Goal: Transaction & Acquisition: Download file/media

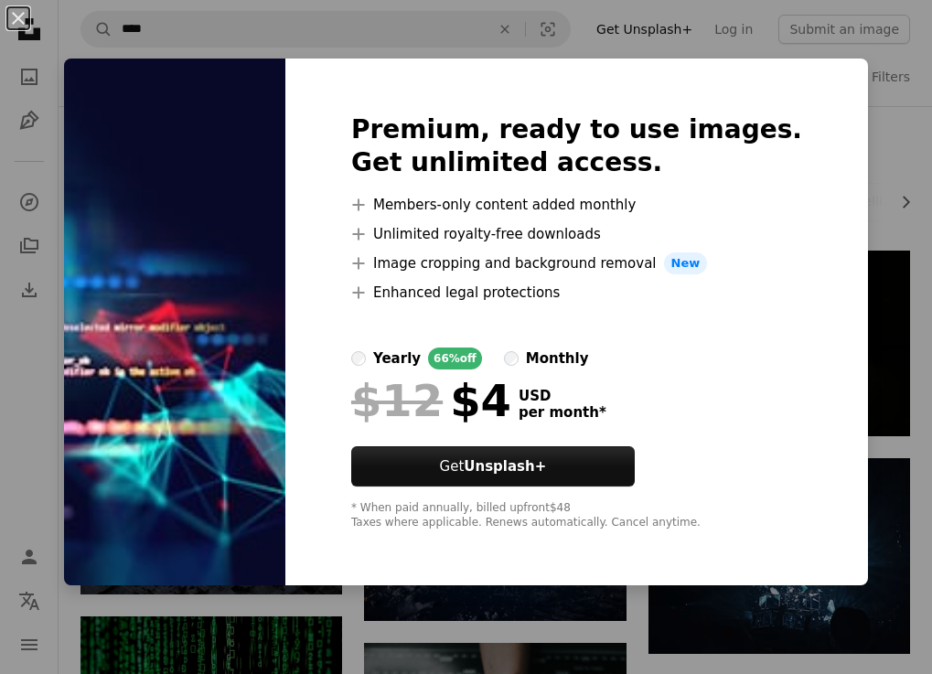
scroll to position [1280, 0]
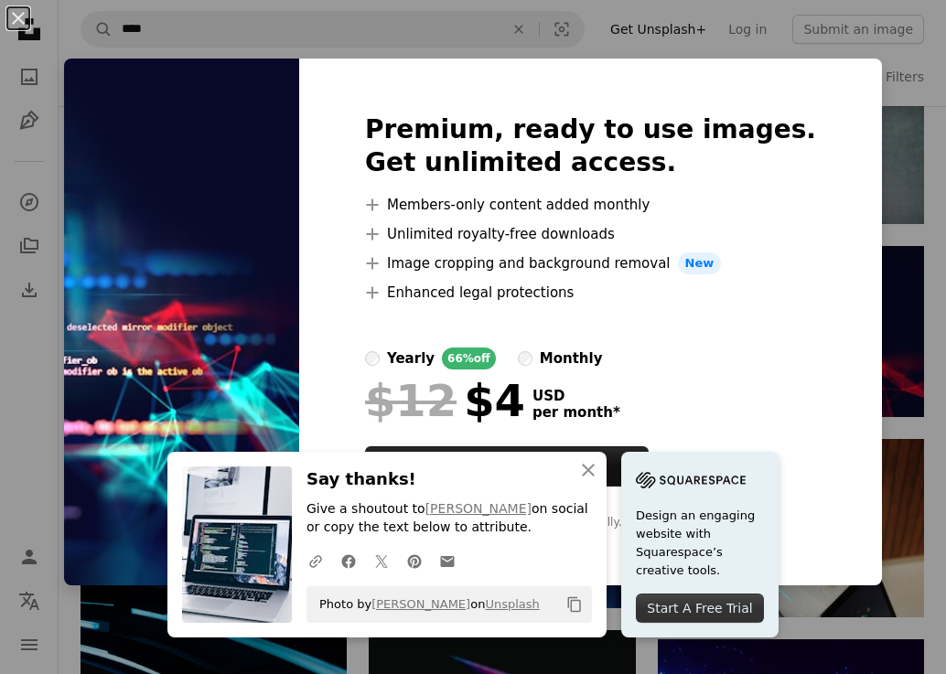
click at [238, 276] on img at bounding box center [181, 322] width 235 height 527
click at [16, 16] on button "An X shape" at bounding box center [18, 18] width 22 height 22
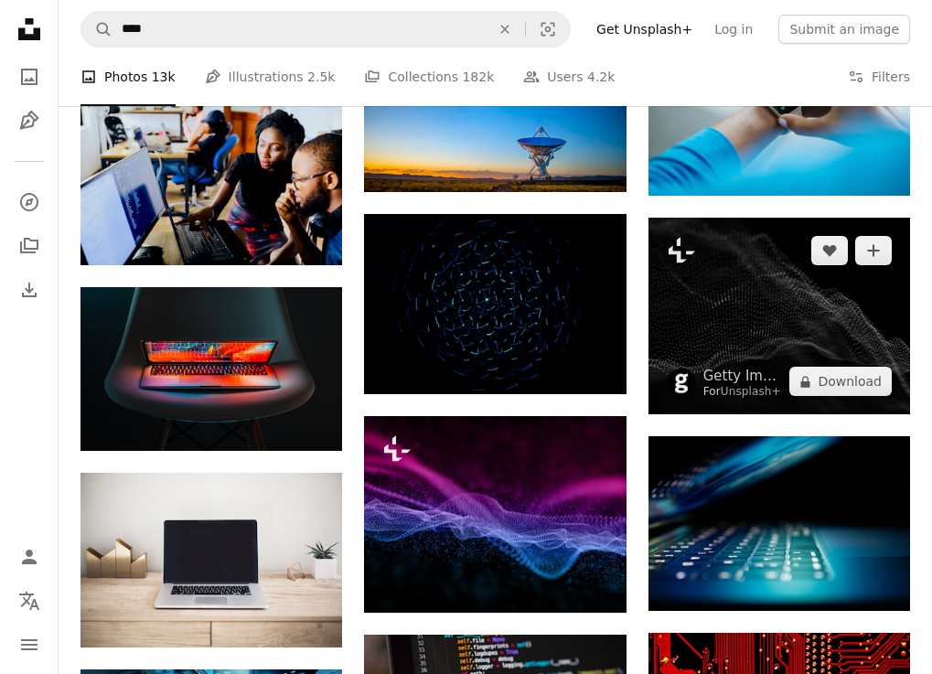
scroll to position [4847, 0]
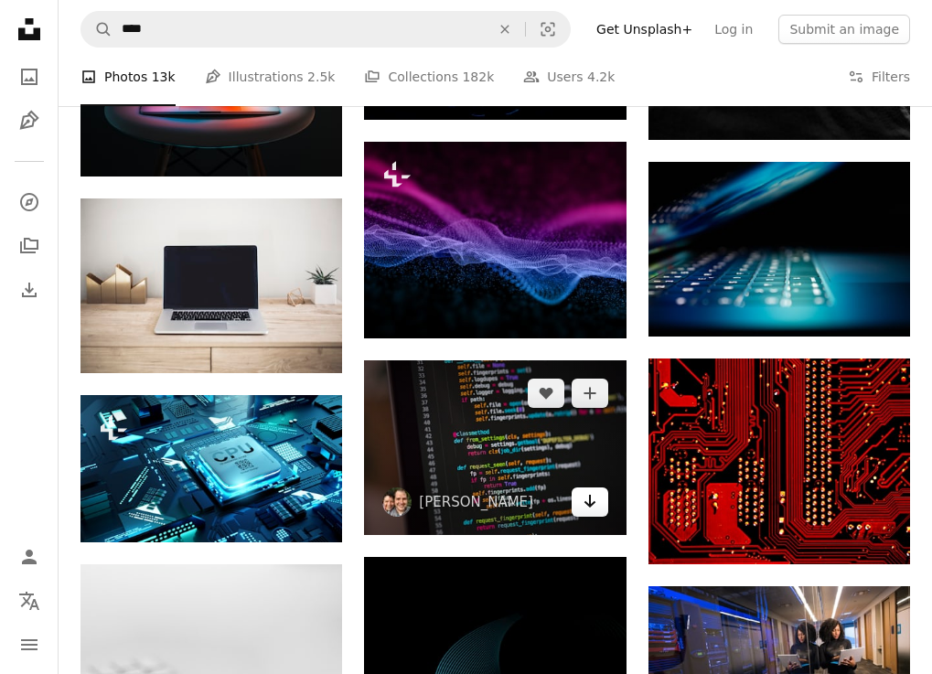
click at [575, 509] on link "Arrow pointing down" at bounding box center [590, 501] width 37 height 29
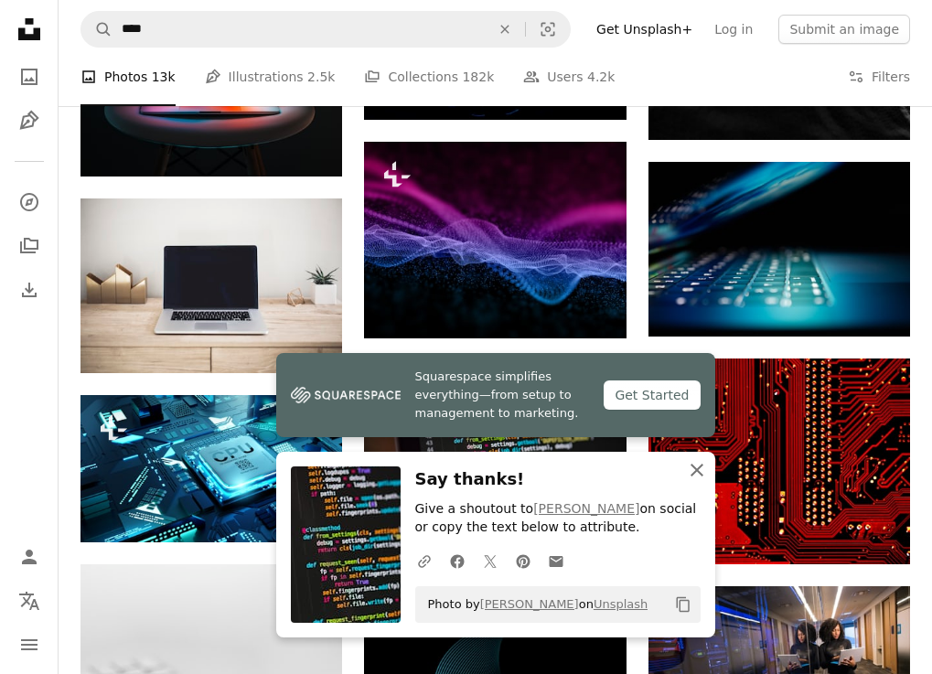
click at [690, 469] on icon "An X shape" at bounding box center [697, 470] width 22 height 22
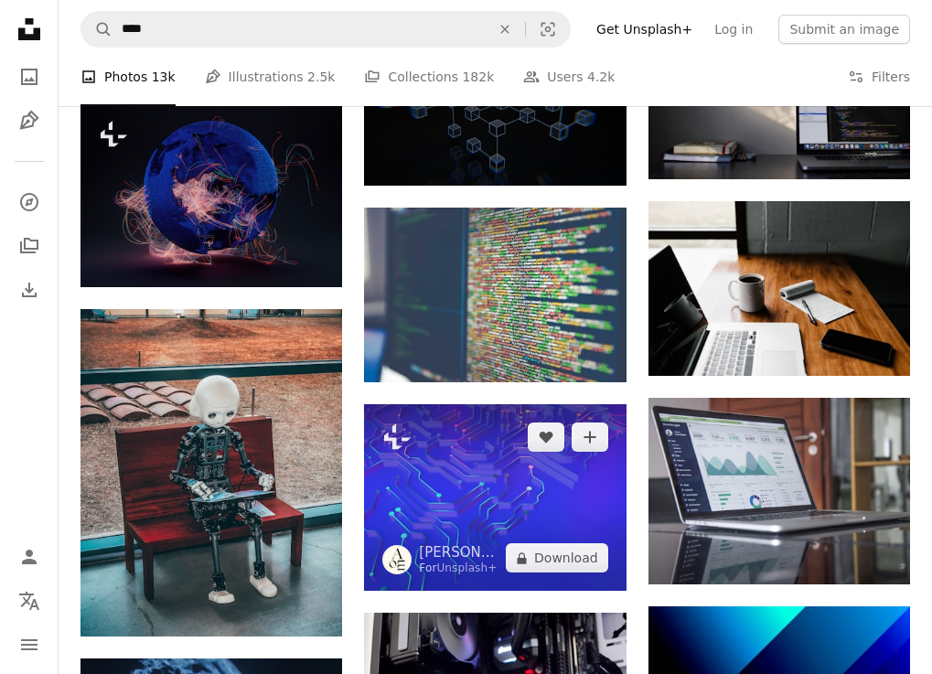
scroll to position [5761, 0]
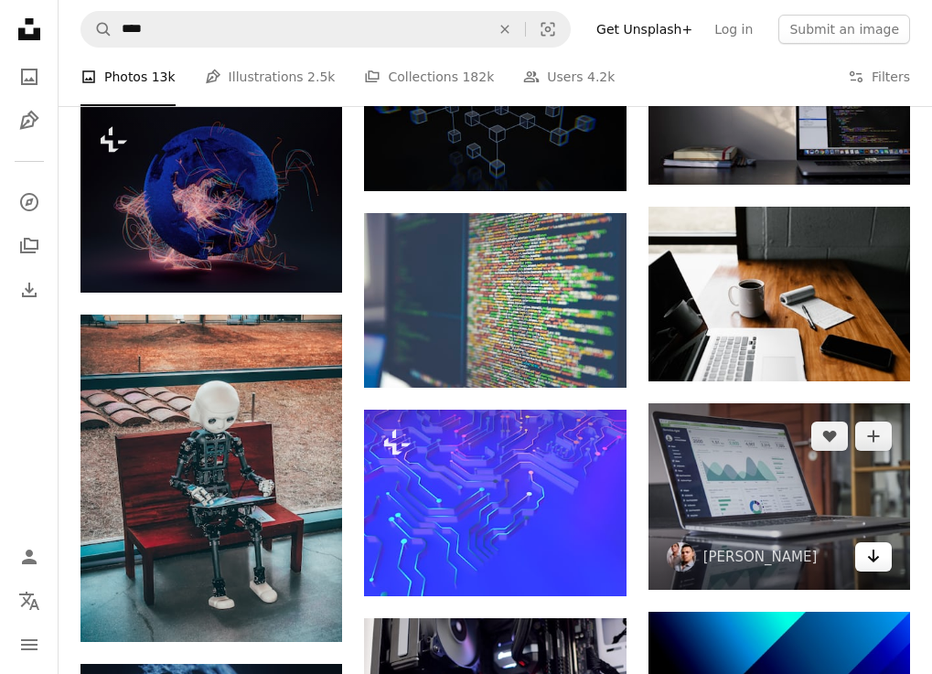
click at [868, 564] on icon "Arrow pointing down" at bounding box center [873, 556] width 15 height 22
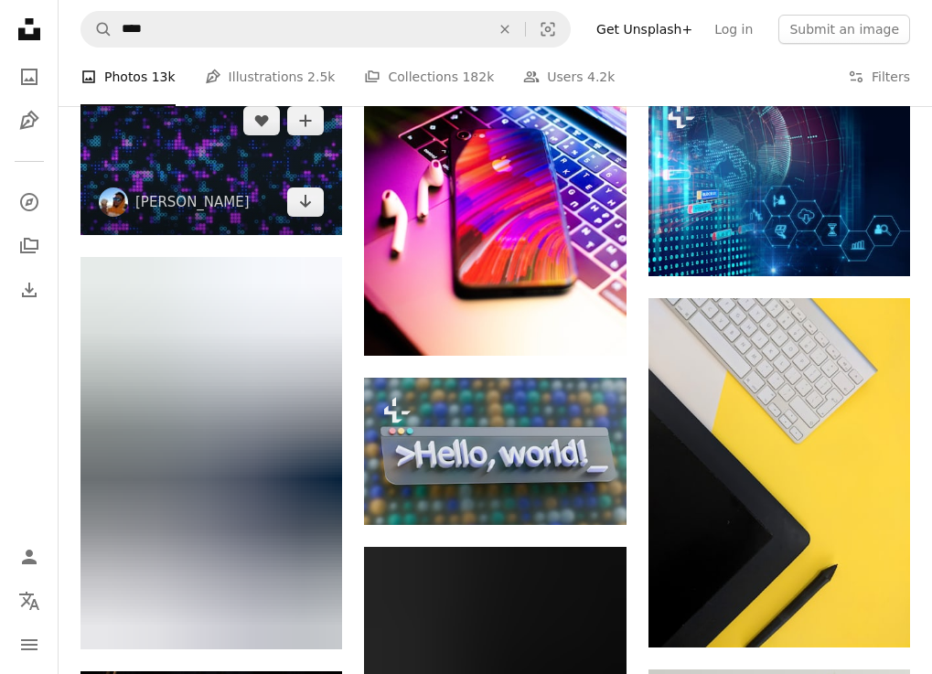
scroll to position [9602, 0]
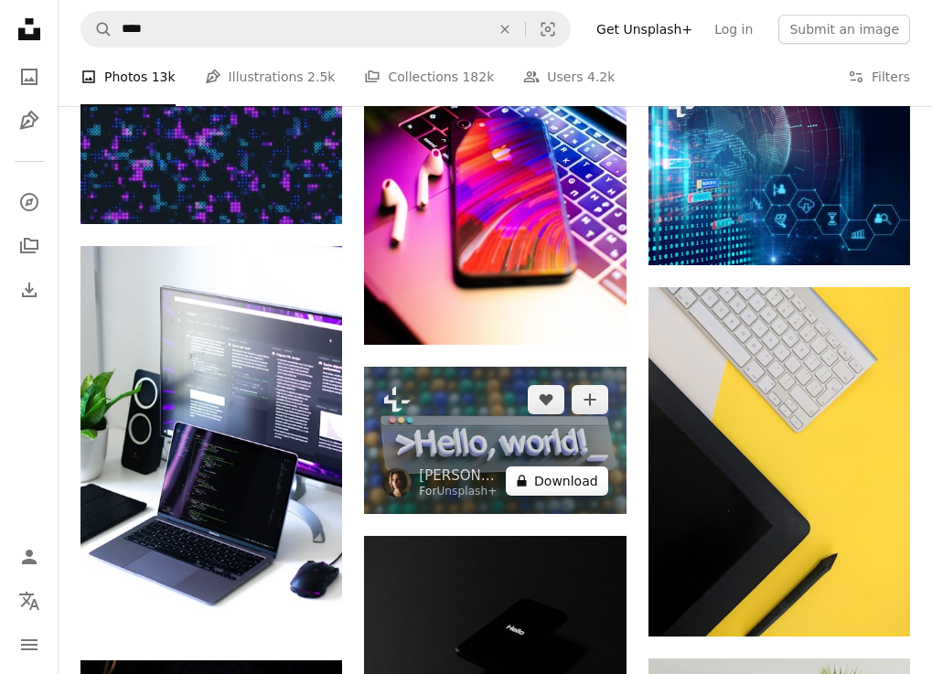
click at [542, 491] on button "A lock Download" at bounding box center [557, 480] width 102 height 29
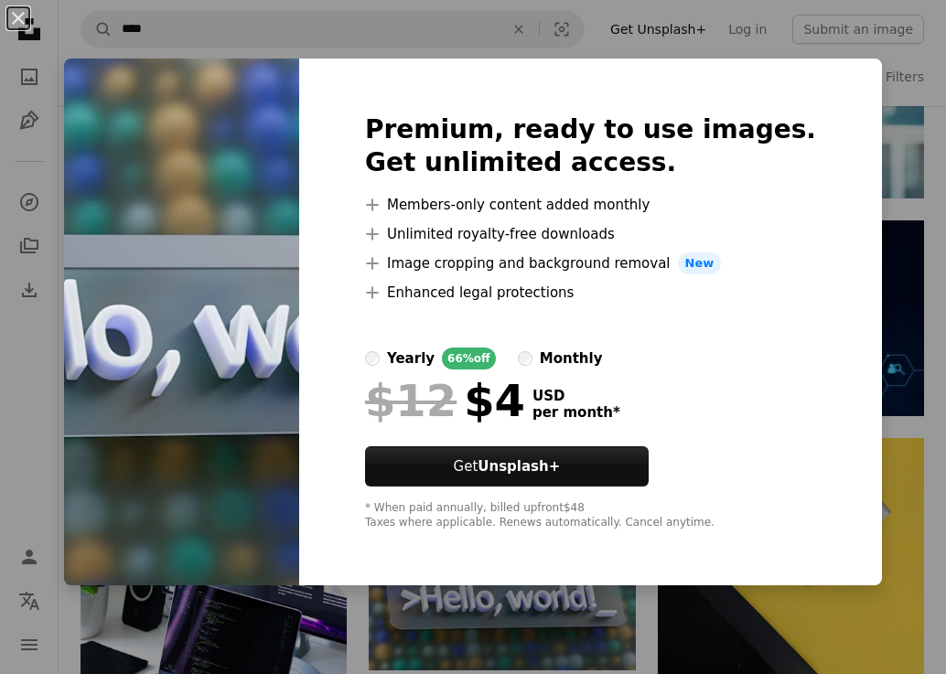
click at [268, 305] on img at bounding box center [181, 322] width 235 height 527
click at [299, 236] on img at bounding box center [181, 322] width 235 height 527
click at [22, 23] on button "An X shape" at bounding box center [18, 18] width 22 height 22
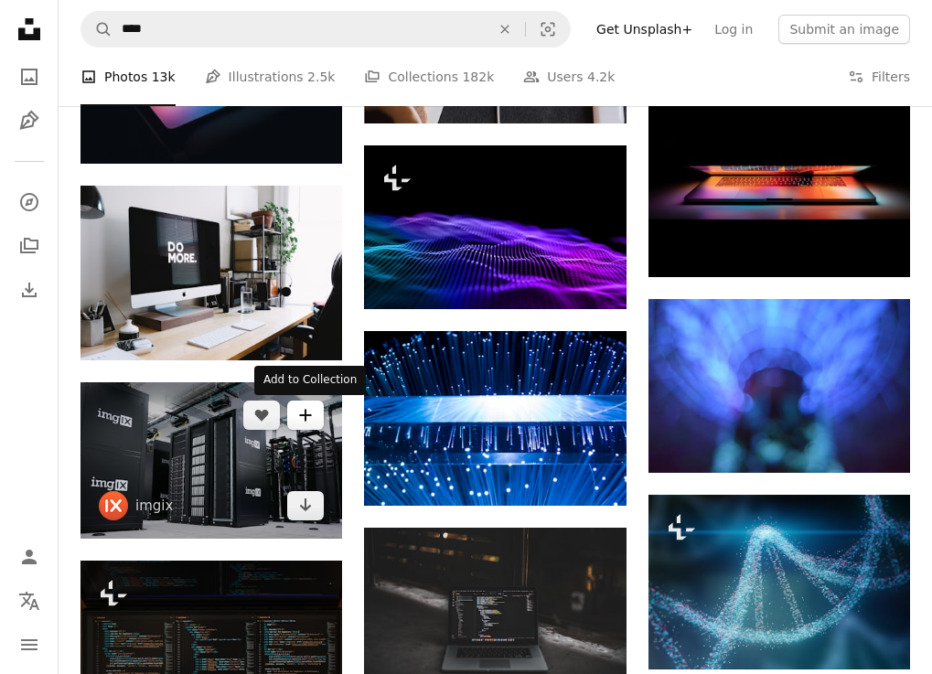
scroll to position [12711, 0]
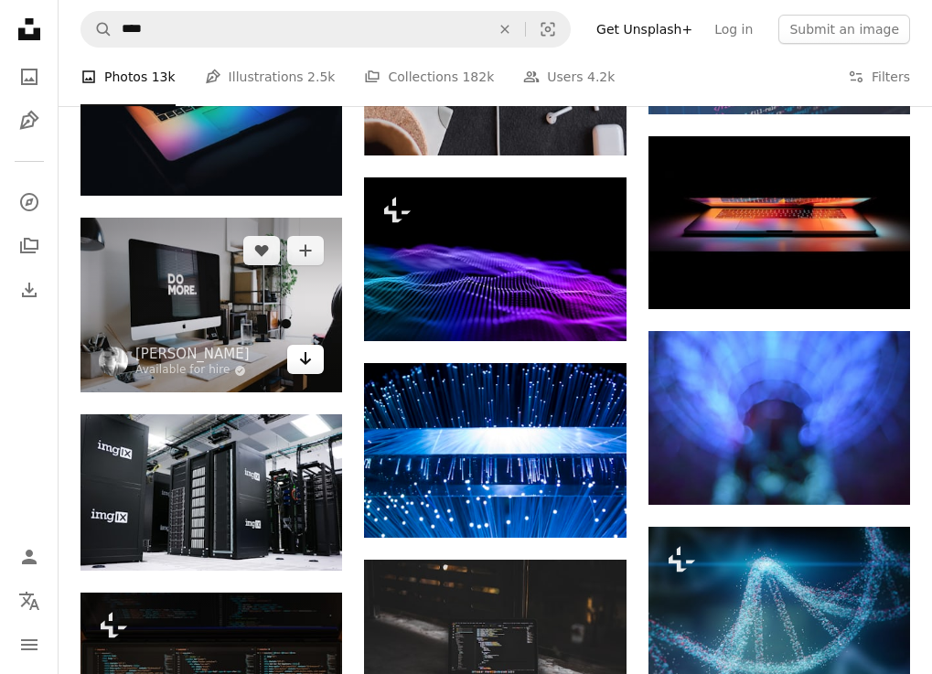
click at [305, 369] on icon "Arrow pointing down" at bounding box center [305, 358] width 15 height 22
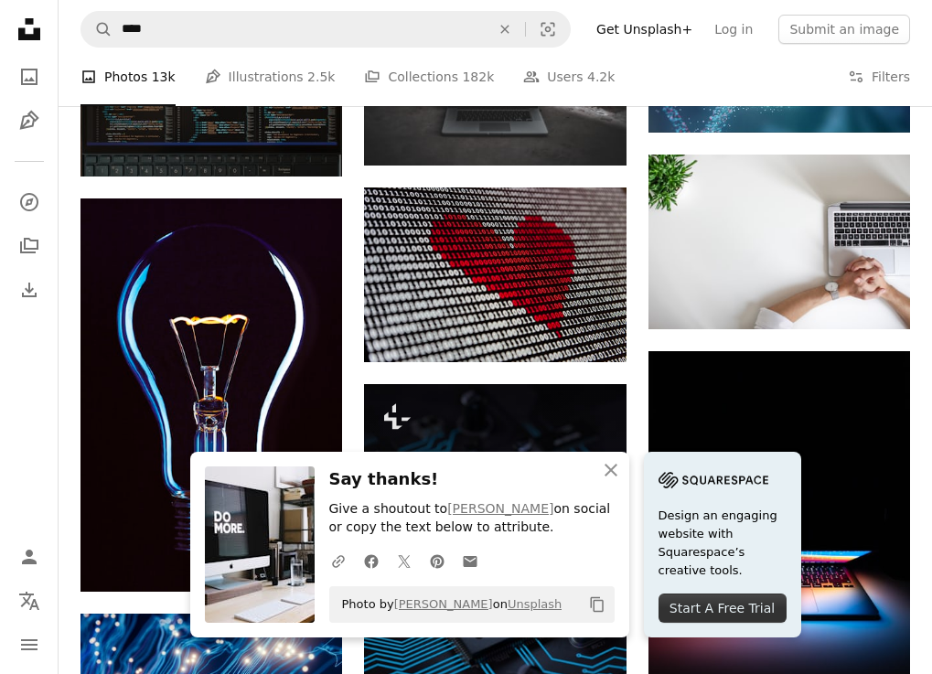
scroll to position [13351, 0]
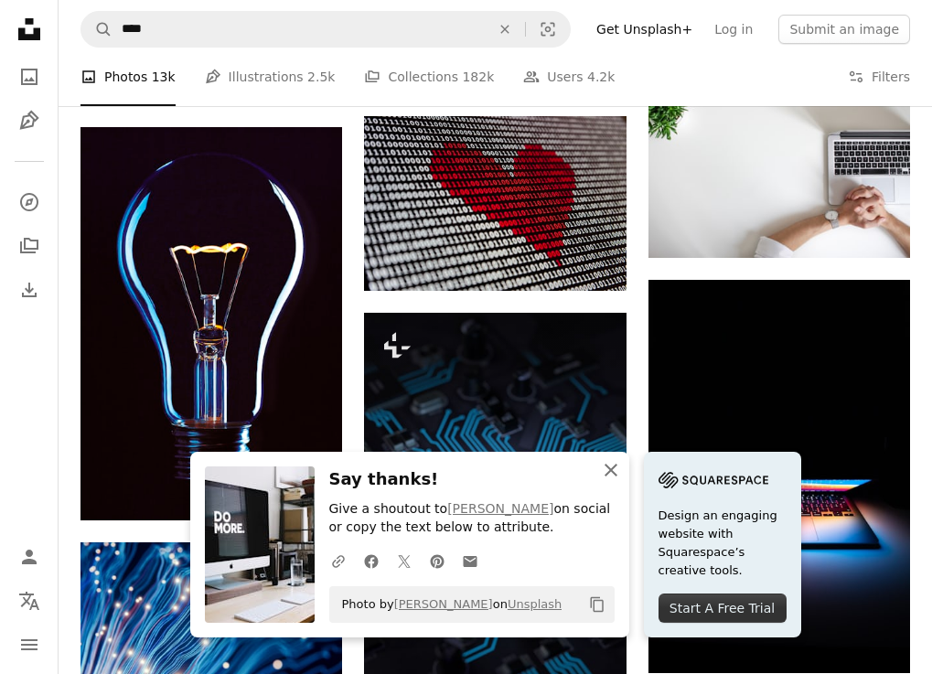
click at [612, 470] on icon "button" at bounding box center [610, 470] width 13 height 13
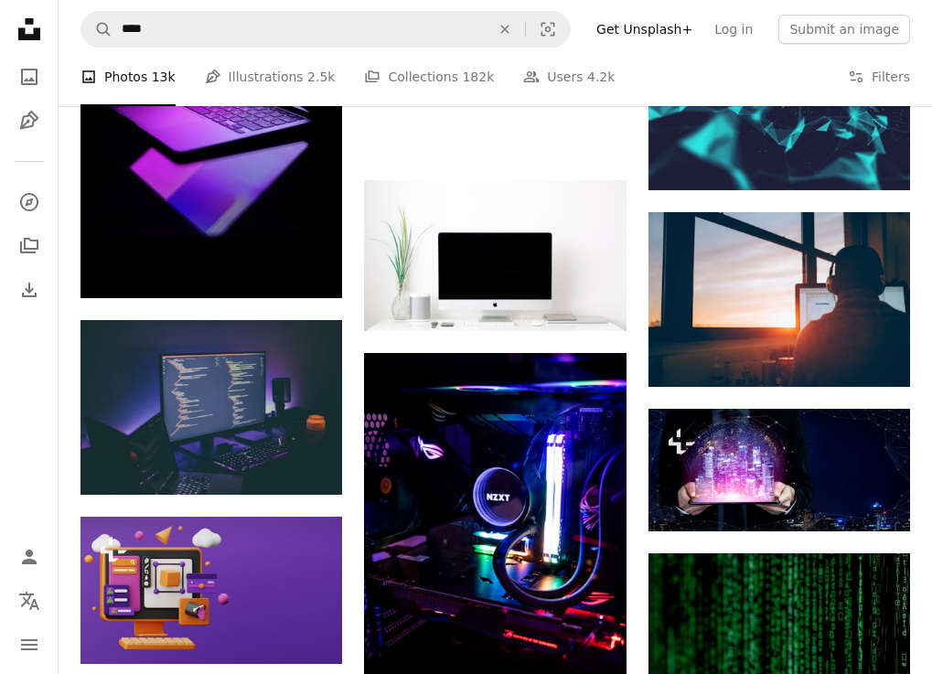
scroll to position [21399, 0]
